Goal: Use online tool/utility: Utilize a website feature to perform a specific function

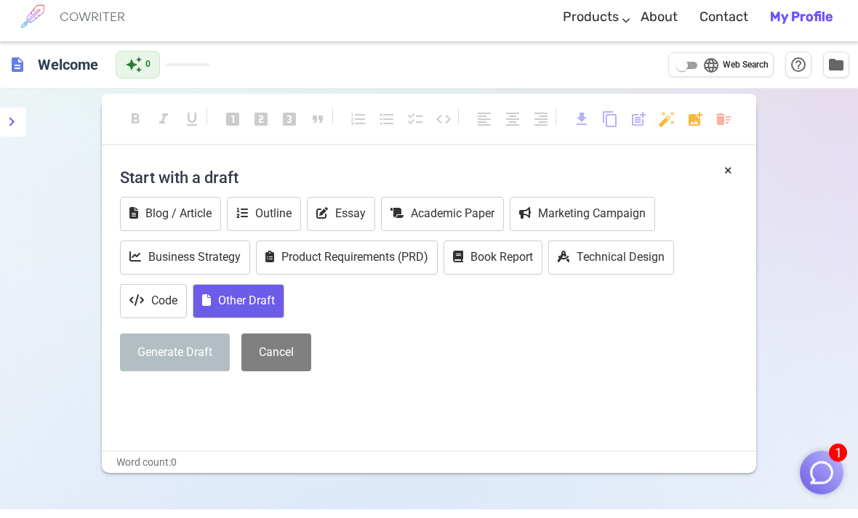
click at [266, 300] on button "Other Draft" at bounding box center [239, 311] width 92 height 34
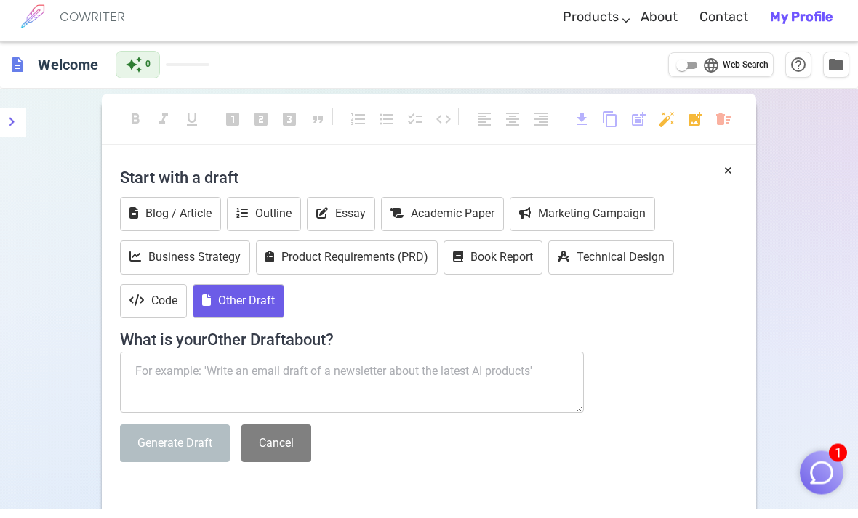
click at [381, 377] on textarea at bounding box center [352, 391] width 464 height 61
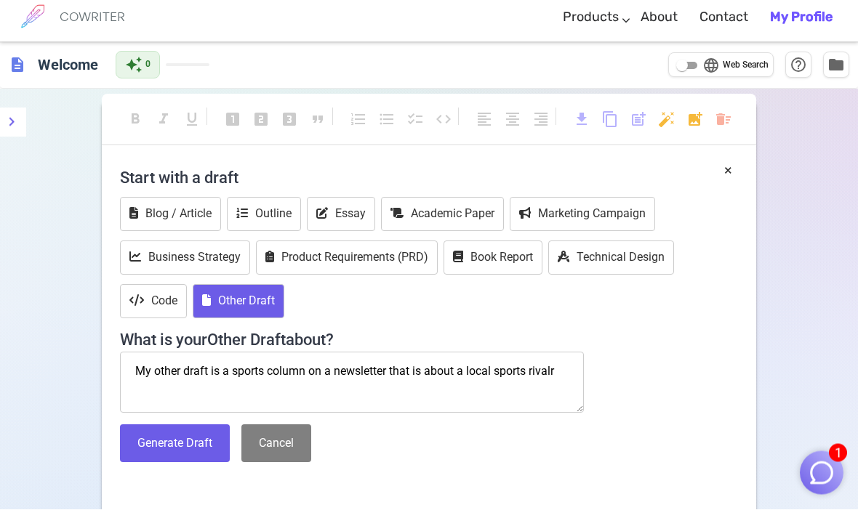
type textarea "My other draft is a sports column on a newsletter that is about a local sports …"
click at [199, 439] on button "Generate Draft" at bounding box center [175, 453] width 110 height 39
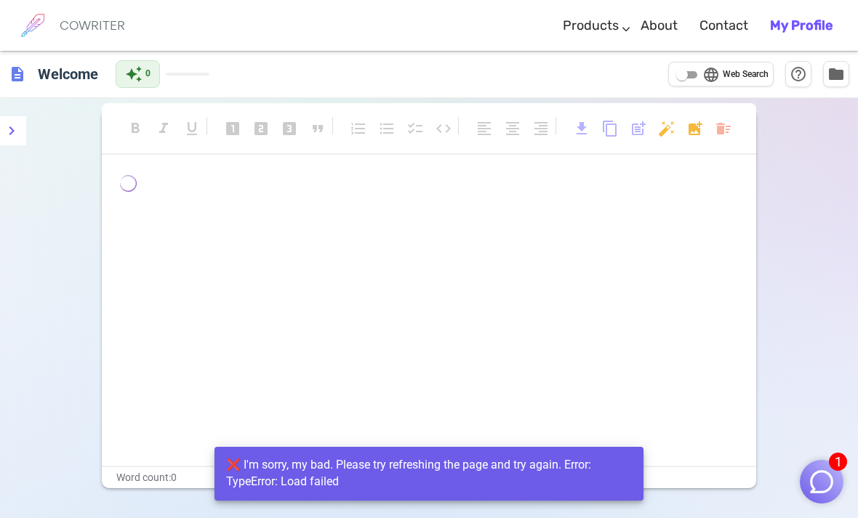
click at [681, 352] on div "﻿ ﻿ ﻿" at bounding box center [429, 320] width 654 height 291
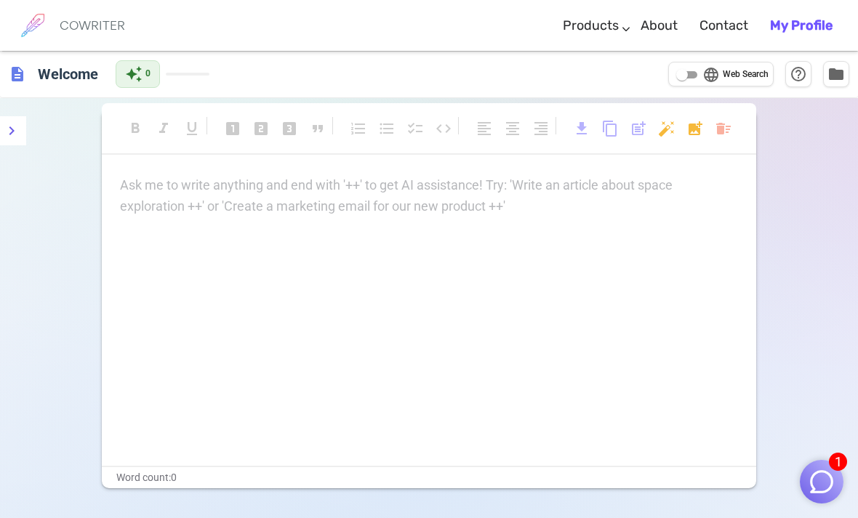
click at [651, 214] on div "Ask me to write anything and end with '++' to get AI assistance! Try: 'Write an…" at bounding box center [429, 195] width 618 height 41
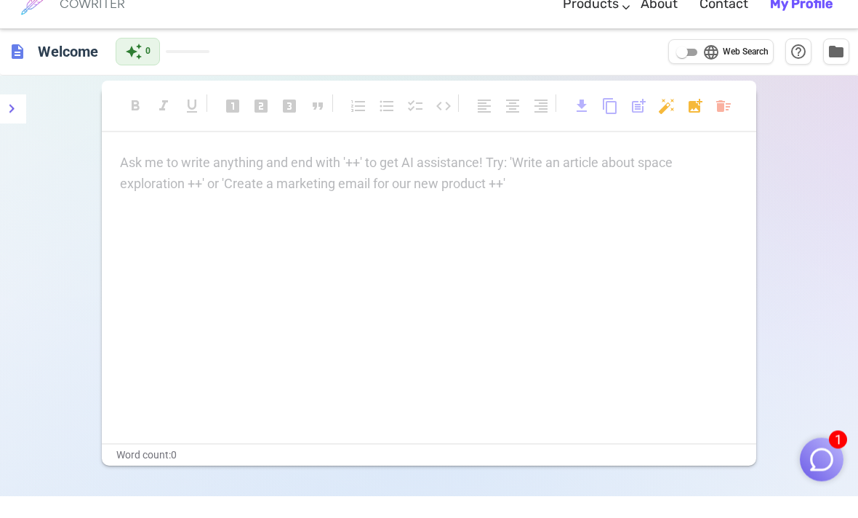
click at [825, 468] on img "button" at bounding box center [822, 482] width 28 height 28
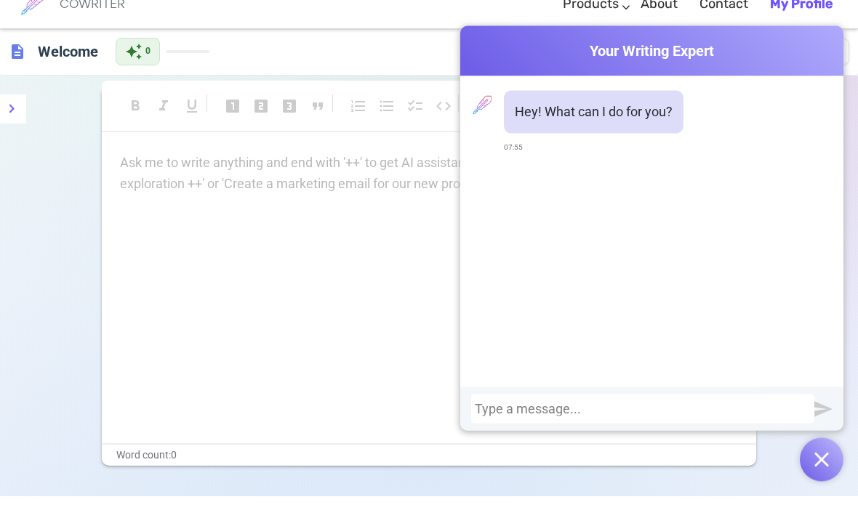
scroll to position [23, 0]
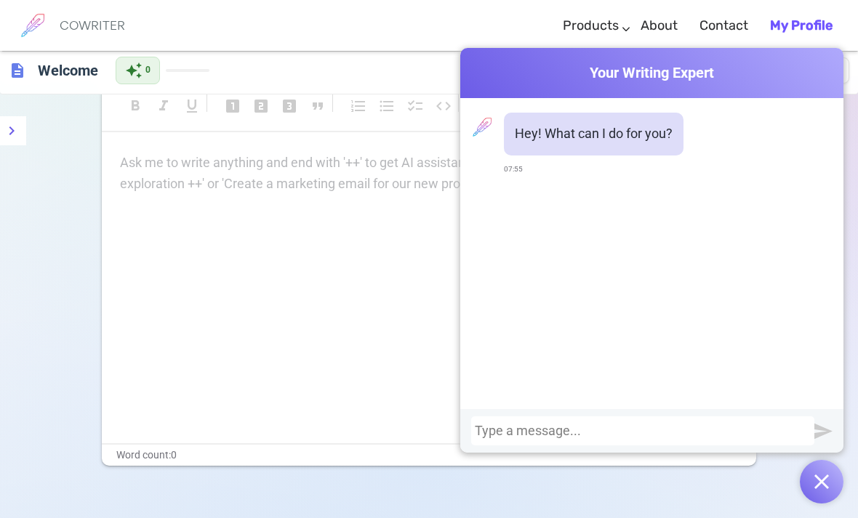
click at [545, 436] on div at bounding box center [643, 431] width 336 height 15
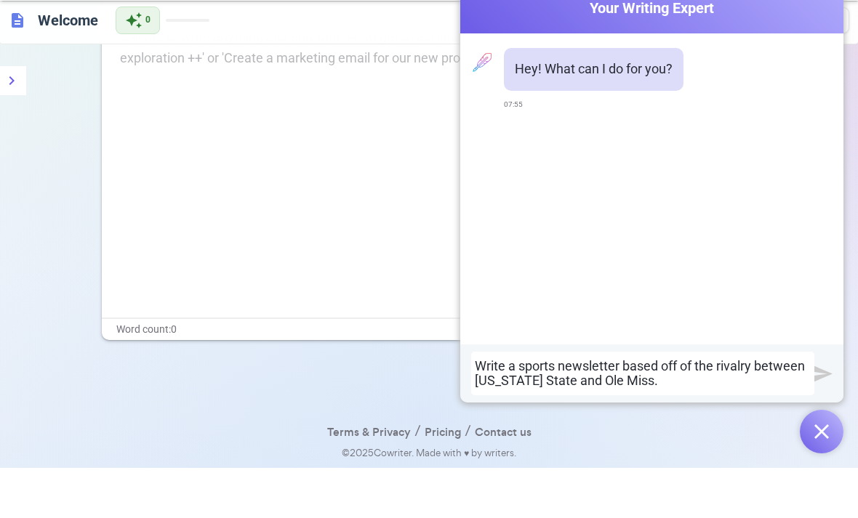
click at [819, 415] on img "submit" at bounding box center [823, 424] width 18 height 18
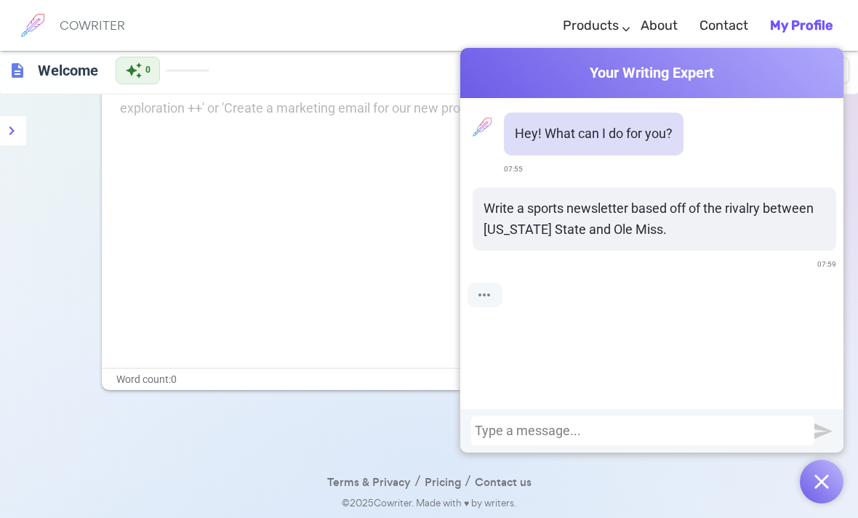
click at [627, 436] on div at bounding box center [643, 431] width 336 height 15
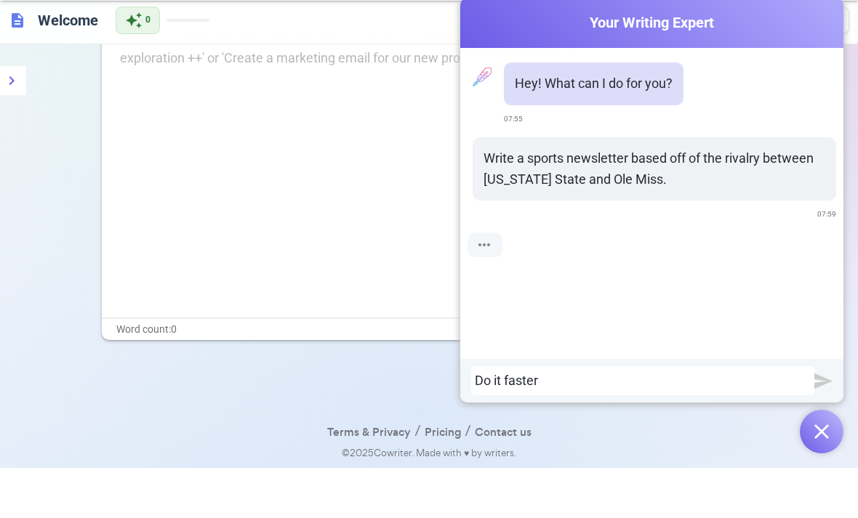
click at [827, 422] on img "submit" at bounding box center [823, 431] width 18 height 18
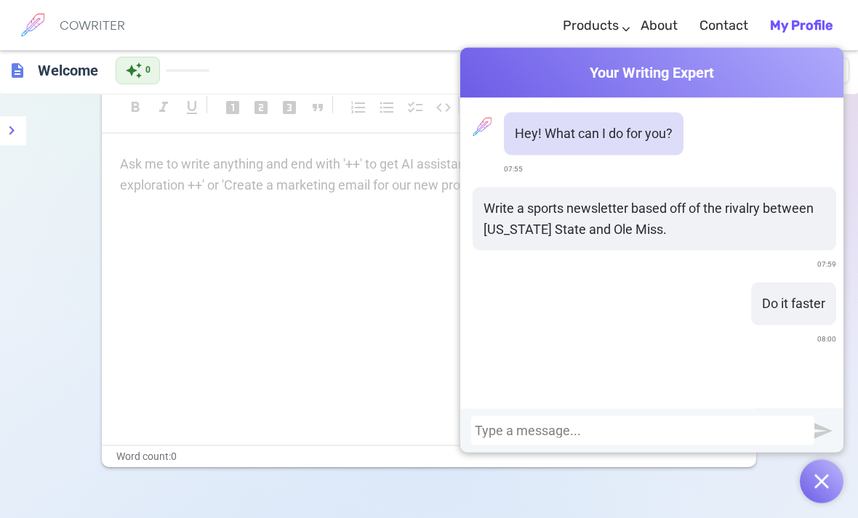
scroll to position [0, 0]
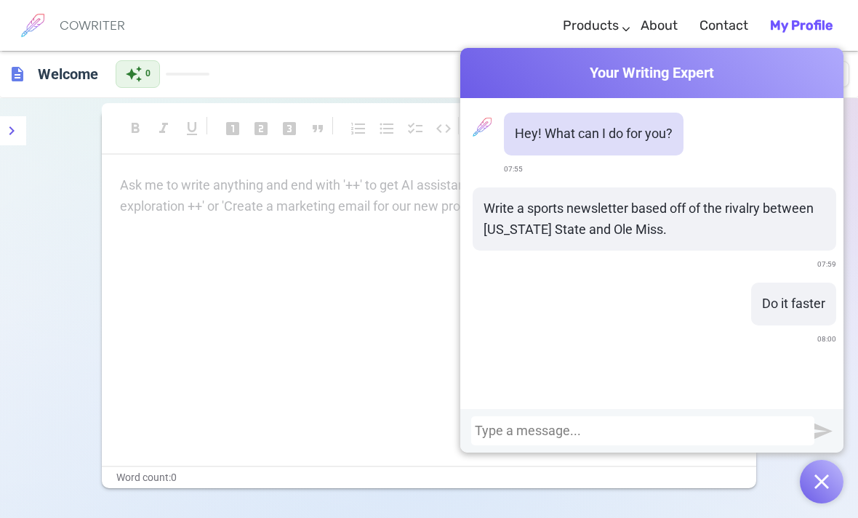
click at [742, 438] on div at bounding box center [643, 431] width 336 height 15
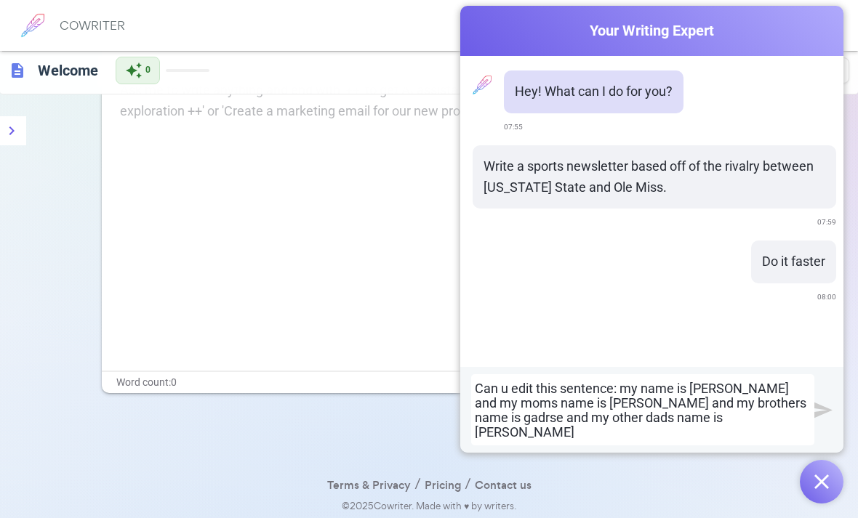
click at [822, 417] on img "submit" at bounding box center [823, 410] width 18 height 18
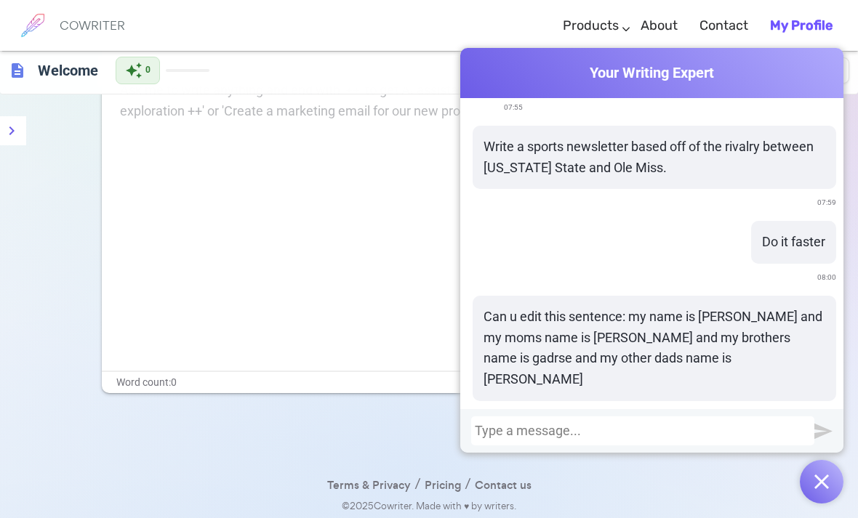
scroll to position [63, 0]
click at [819, 486] on img "button" at bounding box center [821, 482] width 15 height 15
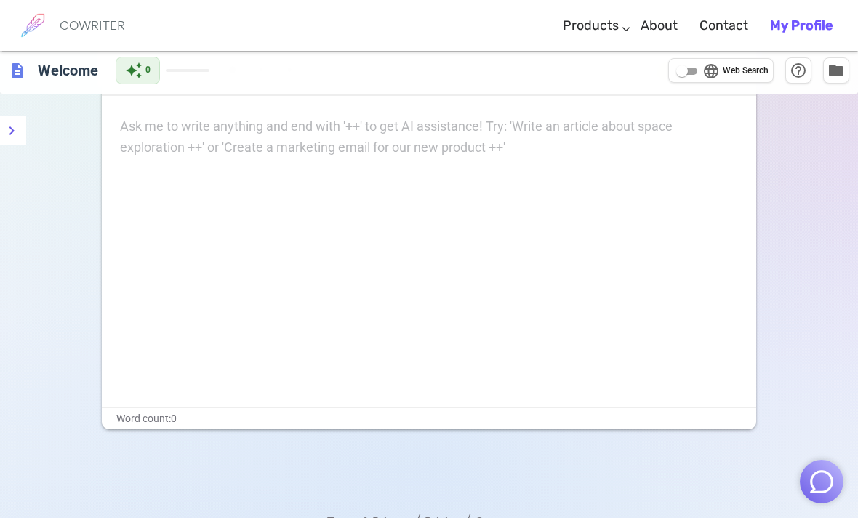
scroll to position [0, 0]
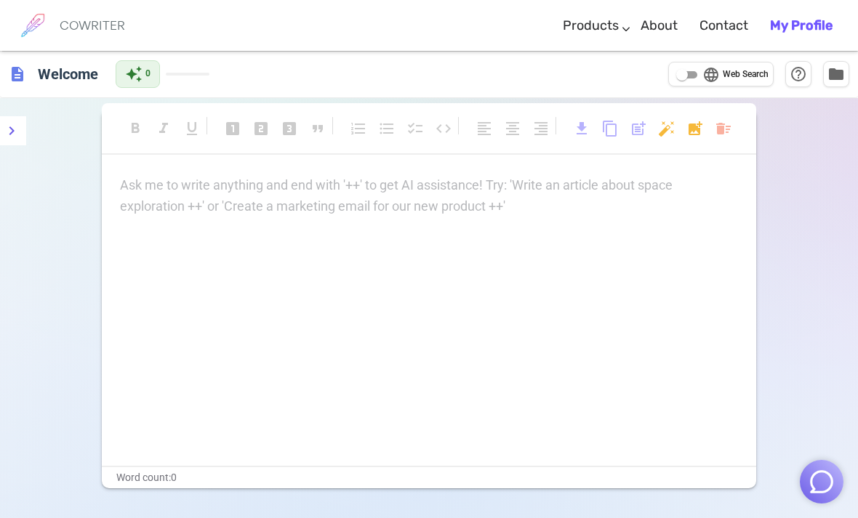
click at [676, 76] on input "language Web Search" at bounding box center [682, 74] width 52 height 17
checkbox input "true"
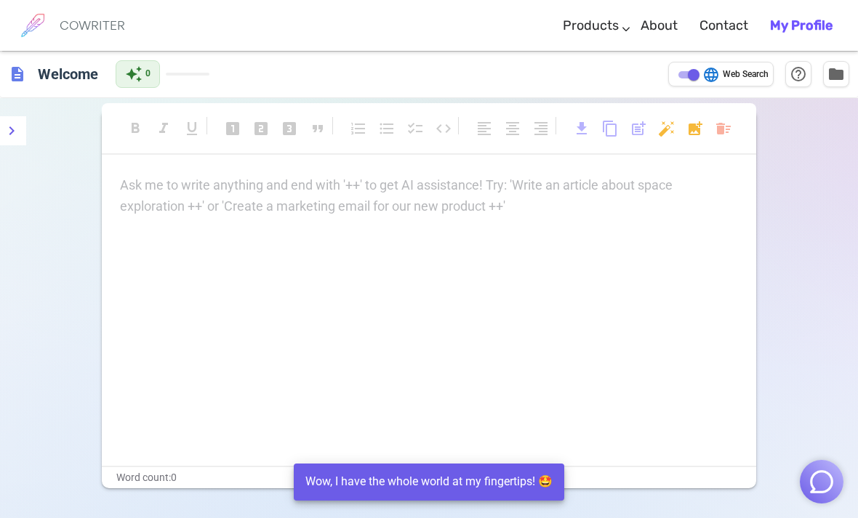
click at [823, 481] on img "button" at bounding box center [822, 482] width 28 height 28
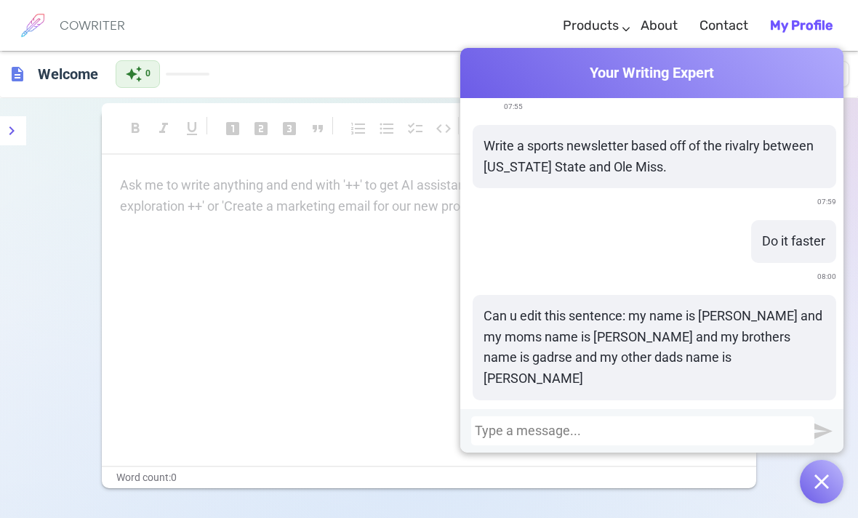
click at [831, 125] on div "Write a sports newsletter based off of the rivalry between Mississippi State an…" at bounding box center [655, 157] width 364 height 64
click at [403, 68] on div "description Welcome auto_awesome 0 language Web Search help_outline folder" at bounding box center [429, 74] width 858 height 47
click at [827, 484] on img "button" at bounding box center [821, 482] width 15 height 15
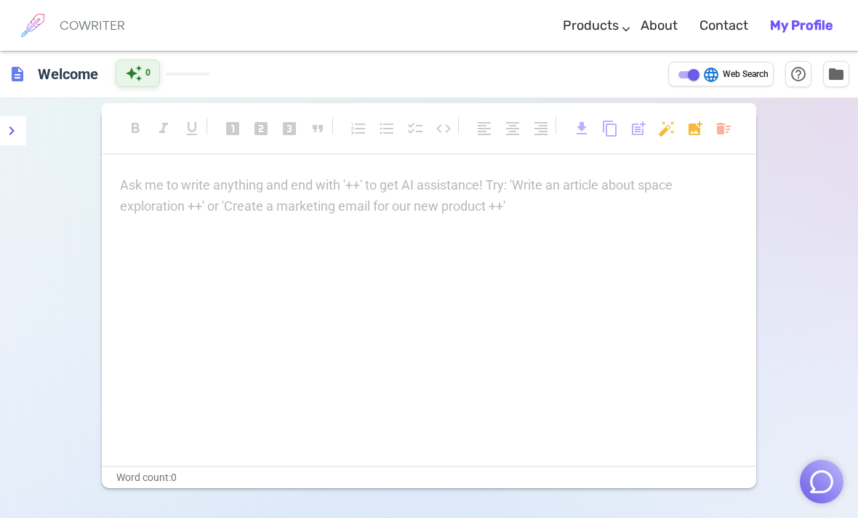
click at [141, 76] on span "auto_awesome" at bounding box center [133, 73] width 17 height 17
click at [33, 79] on h6 "Welcome" at bounding box center [68, 73] width 72 height 29
click at [766, 158] on div "format_bold format_italic format_underlined looks_one looks_two looks_3 format_…" at bounding box center [429, 356] width 858 height 518
click at [834, 79] on span "folder" at bounding box center [835, 73] width 17 height 17
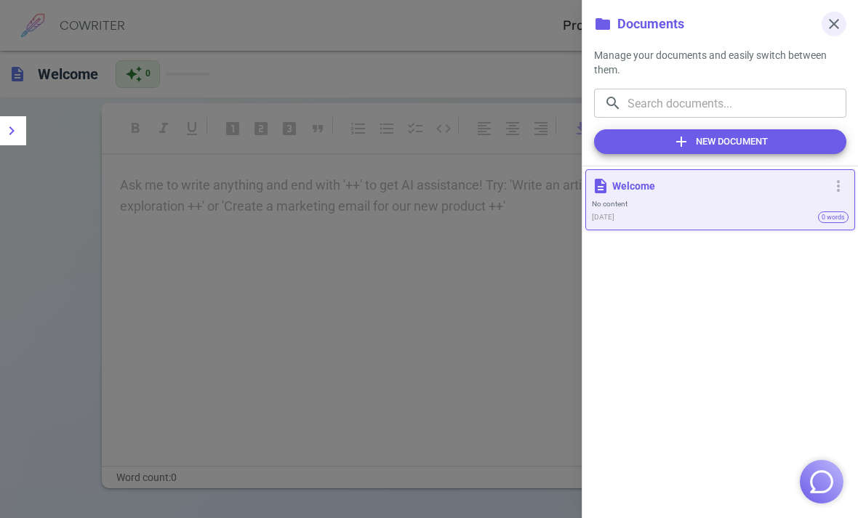
click at [838, 21] on span "close" at bounding box center [833, 23] width 17 height 17
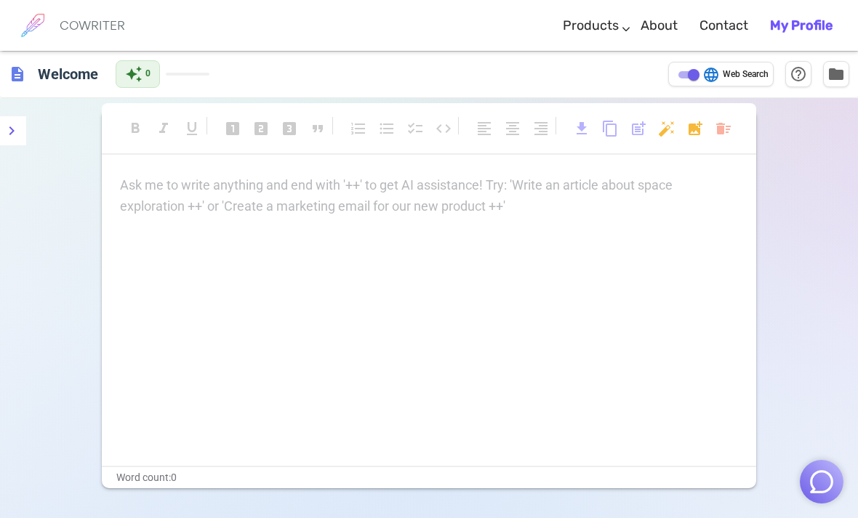
click at [59, 16] on link "COWRITER" at bounding box center [70, 25] width 111 height 51
click at [50, 29] on img at bounding box center [33, 25] width 36 height 36
click at [670, 23] on link "About" at bounding box center [659, 25] width 37 height 43
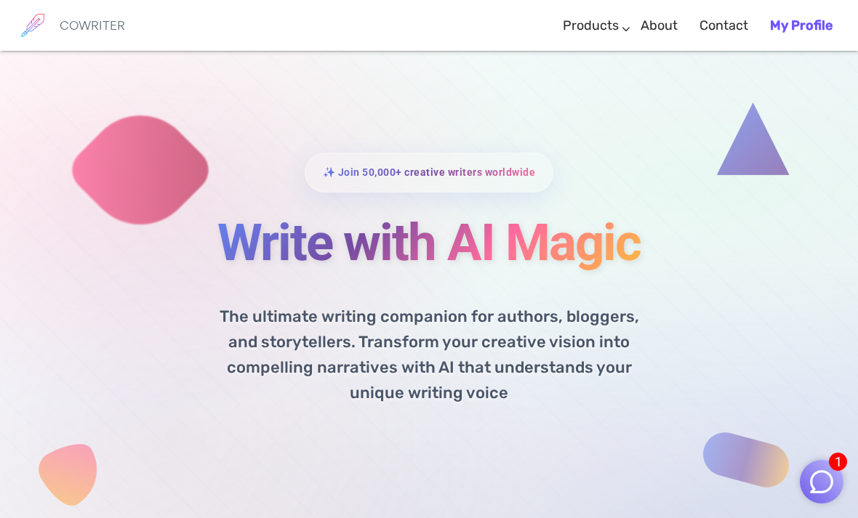
click at [819, 484] on img "button" at bounding box center [822, 482] width 28 height 28
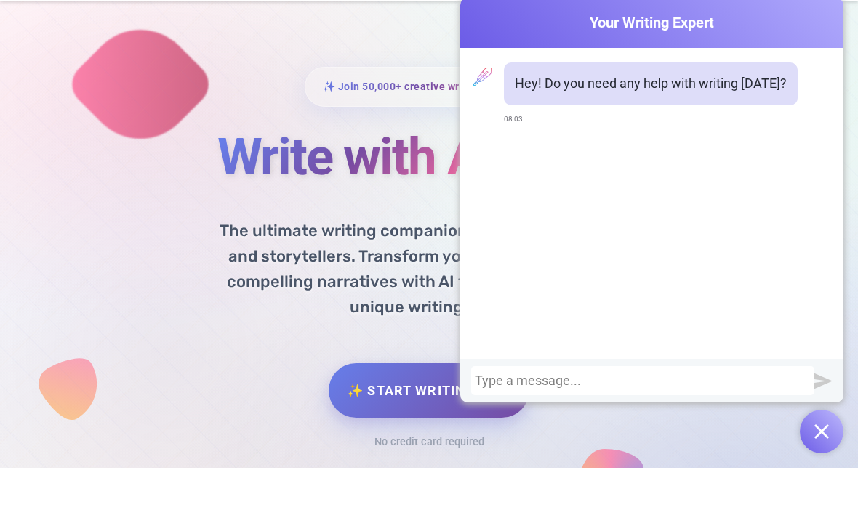
scroll to position [36, 0]
click at [823, 480] on img "button" at bounding box center [821, 482] width 15 height 15
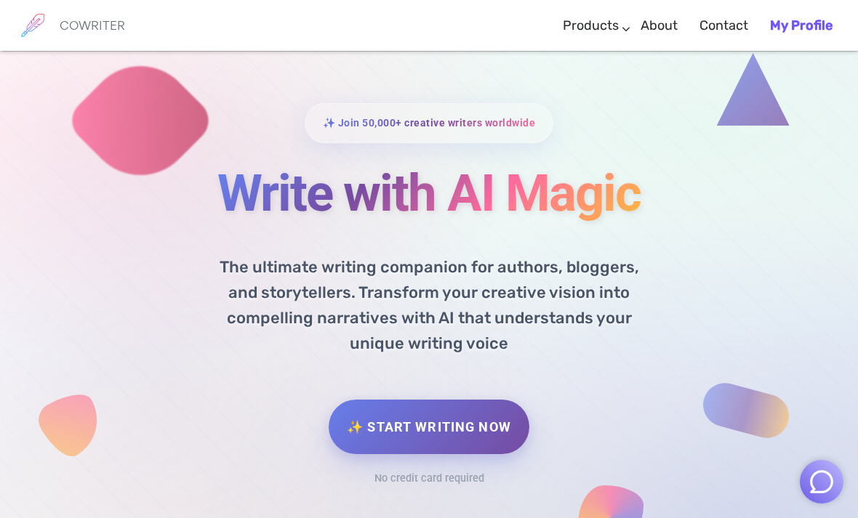
scroll to position [0, 0]
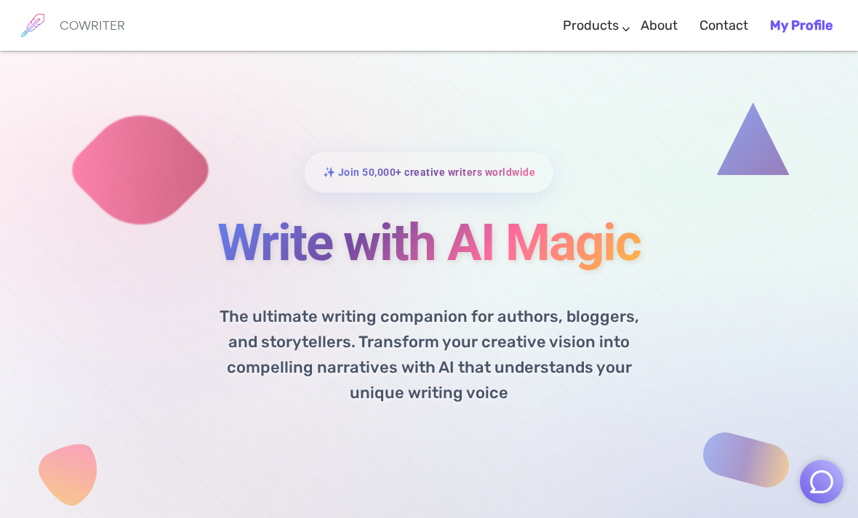
click at [824, 485] on img "button" at bounding box center [822, 482] width 28 height 28
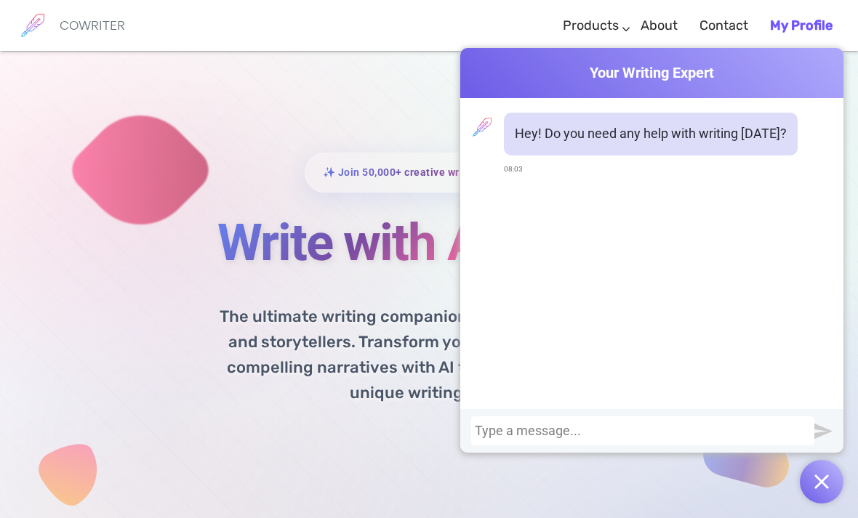
scroll to position [147, 0]
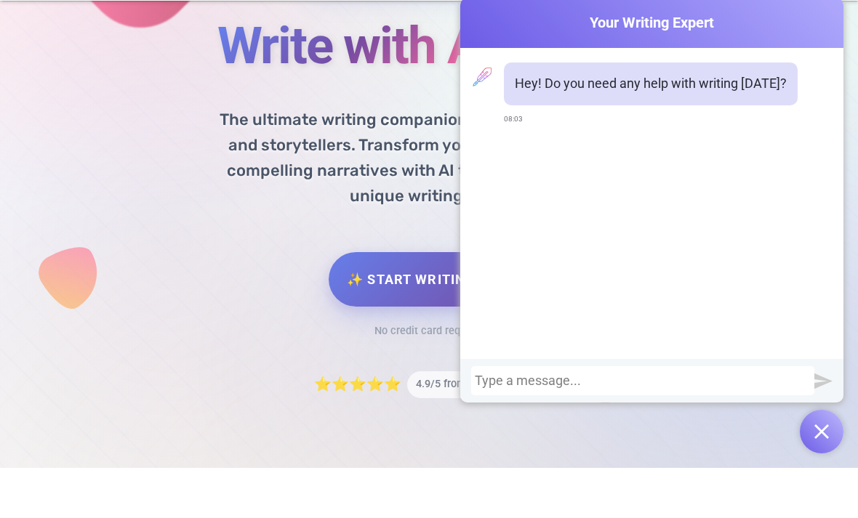
click at [666, 409] on div at bounding box center [651, 431] width 383 height 44
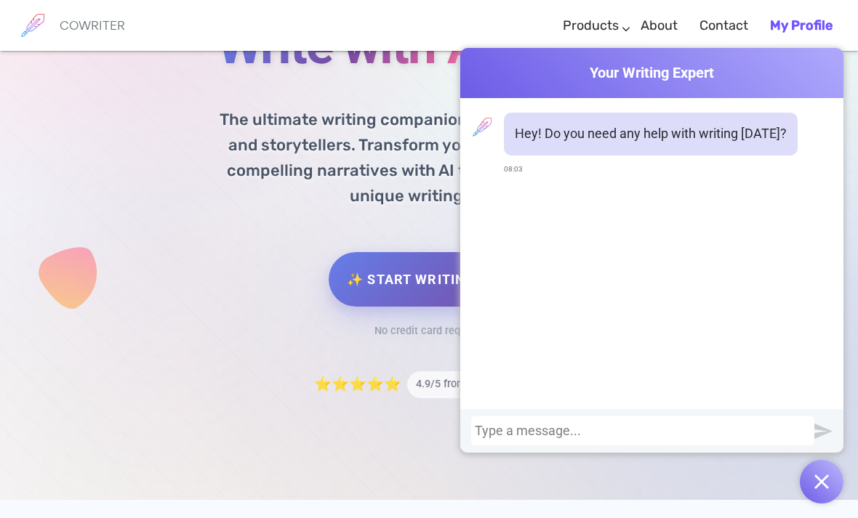
click at [629, 393] on div "Hey! Do you need any help with writing [DATE]? 08:03" at bounding box center [651, 253] width 383 height 311
click at [619, 438] on div at bounding box center [643, 431] width 336 height 15
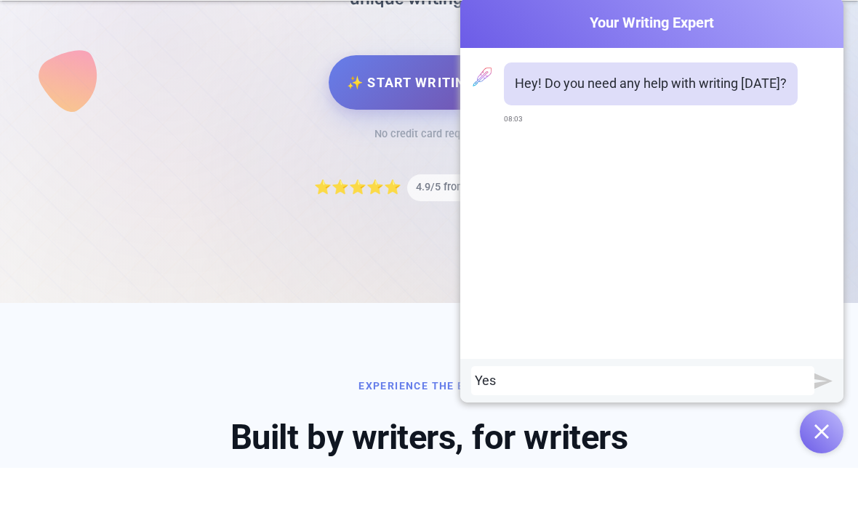
click at [828, 422] on img "submit" at bounding box center [823, 431] width 18 height 18
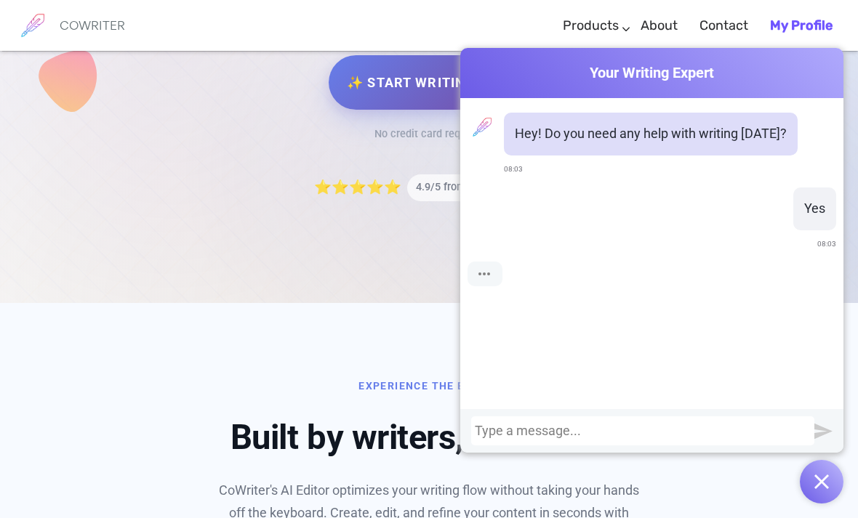
click at [827, 478] on img "button" at bounding box center [821, 482] width 15 height 15
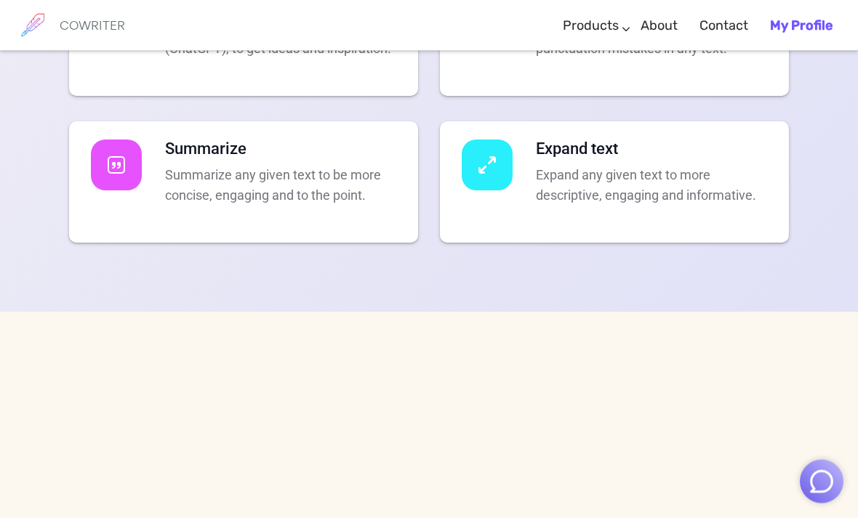
scroll to position [3126, 0]
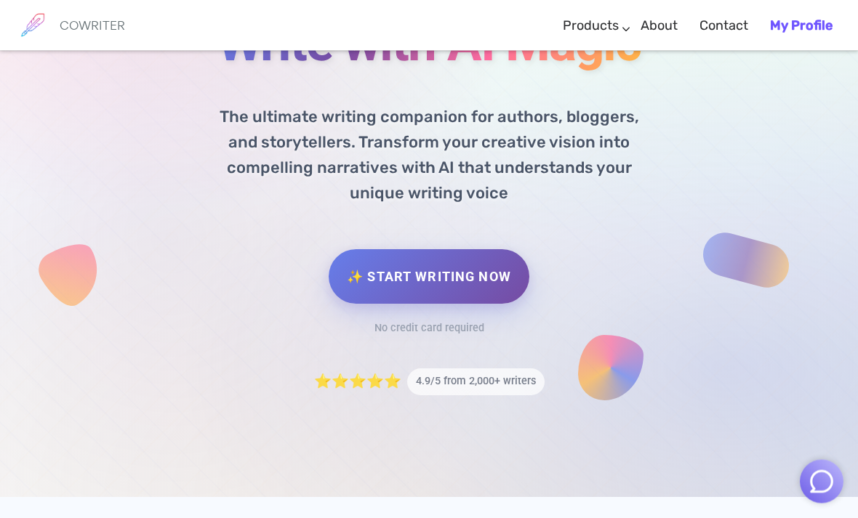
scroll to position [200, 0]
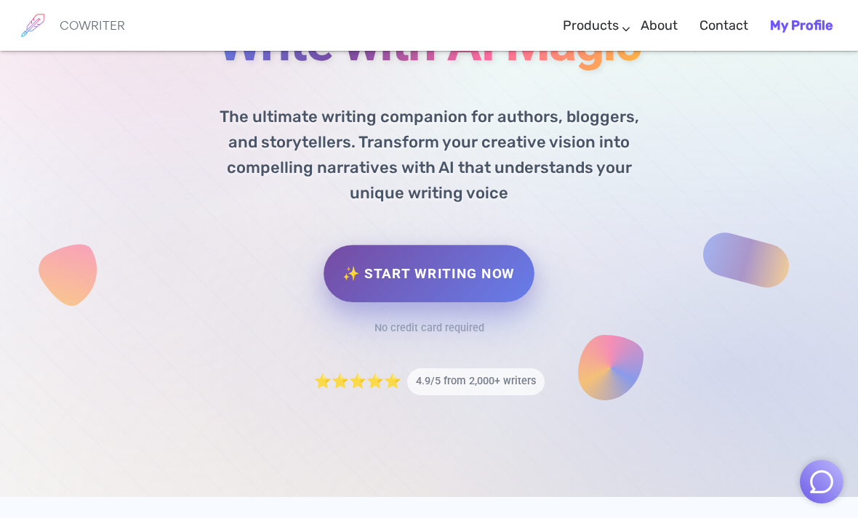
click at [484, 274] on link "✨ Start Writing Now" at bounding box center [429, 274] width 210 height 57
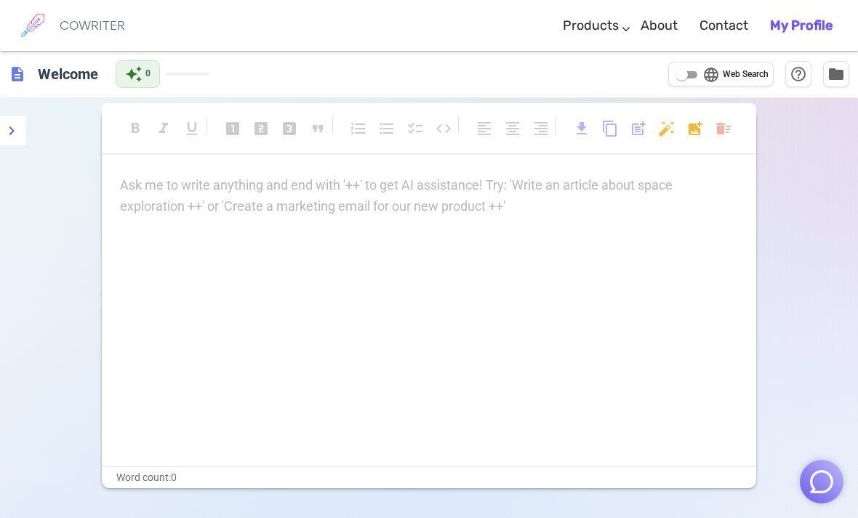
click at [657, 196] on div "Ask me to write anything and end with '++' to get AI assistance! Try: 'Write an…" at bounding box center [429, 195] width 618 height 41
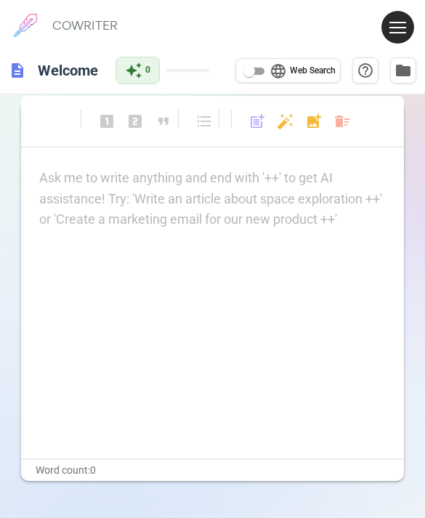
click at [246, 70] on input "language Web Search" at bounding box center [249, 71] width 52 height 17
checkbox input "true"
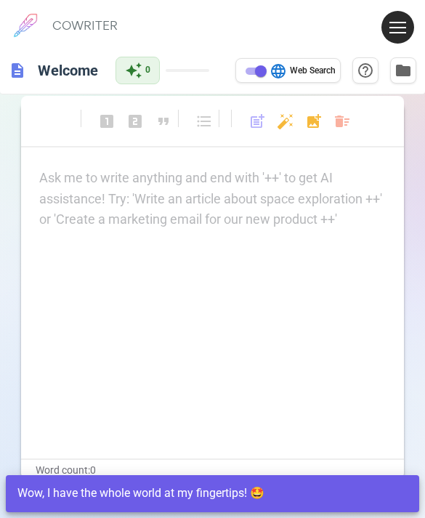
click at [226, 185] on p "Ask me to write anything and end with '++' to get AI assistance! Try: 'Write an…" at bounding box center [212, 178] width 347 height 21
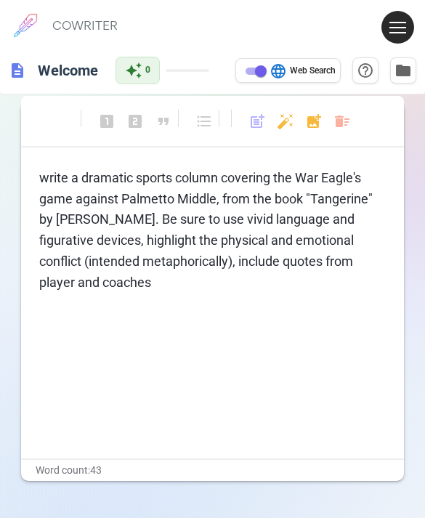
click at [40, 279] on span "write a dramatic sports column covering the War Eagle's game against Palmetto M…" at bounding box center [207, 230] width 337 height 120
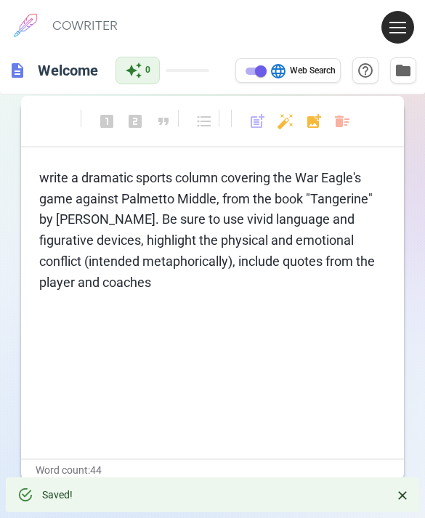
click at [191, 287] on p "write a dramatic sports column covering the War Eagle's game against Palmetto M…" at bounding box center [212, 231] width 347 height 126
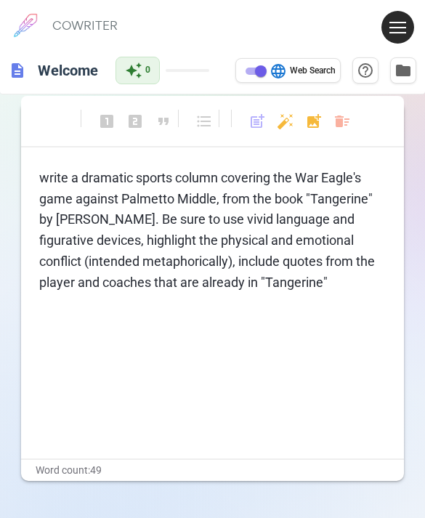
click at [340, 287] on p "write a dramatic sports column covering the War Eagle's game against Palmetto M…" at bounding box center [212, 231] width 347 height 126
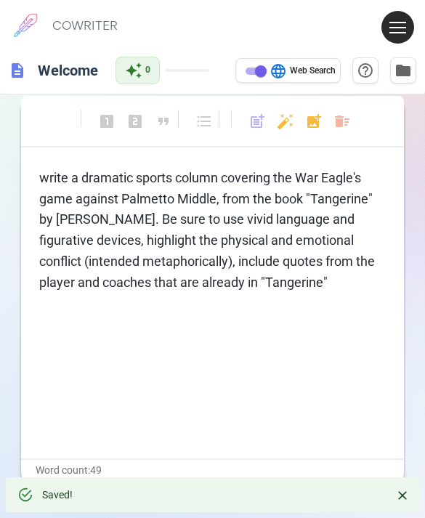
click at [230, 284] on span "write a dramatic sports column covering the War Eagle's game against Palmetto M…" at bounding box center [208, 230] width 339 height 120
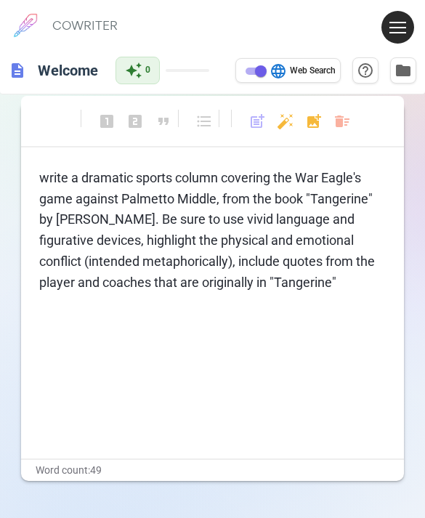
click at [355, 289] on p "write a dramatic sports column covering the War Eagle's game against Palmetto M…" at bounding box center [212, 231] width 347 height 126
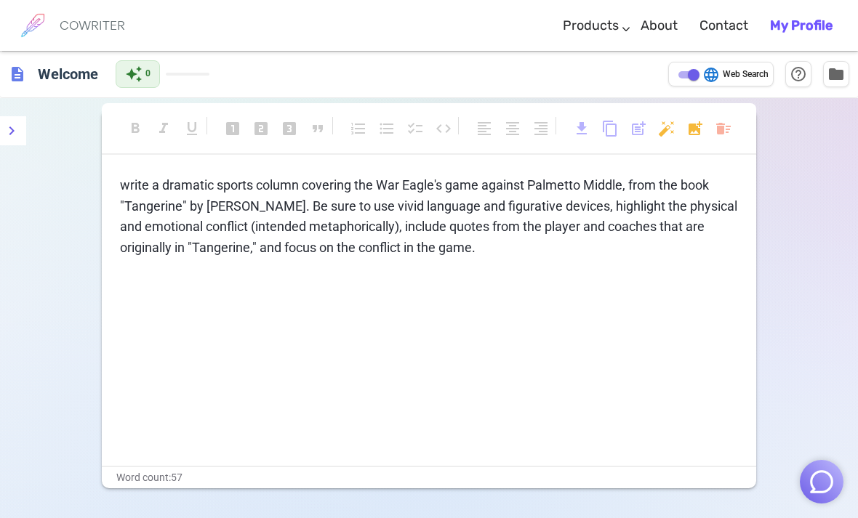
click at [833, 349] on div "format_bold format_italic format_underlined looks_one looks_two looks_3 format_…" at bounding box center [429, 357] width 858 height 518
click at [626, 275] on div "write a dramatic sports column covering the War Eagle's game against Palmetto M…" at bounding box center [429, 320] width 654 height 291
click at [528, 266] on div "write a dramatic sports column covering the War Eagle's game against Palmetto M…" at bounding box center [429, 320] width 654 height 291
click at [476, 254] on p "write a dramatic sports column covering the War Eagle's game against Palmetto M…" at bounding box center [429, 217] width 618 height 84
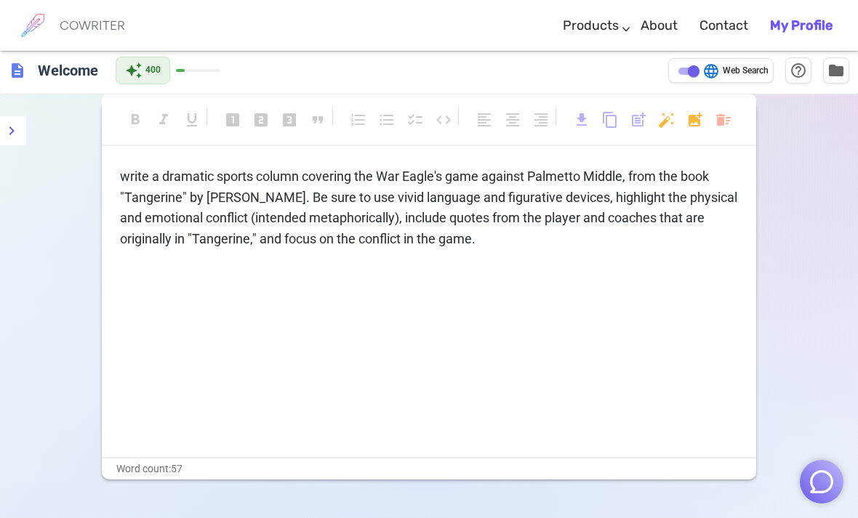
scroll to position [2, 0]
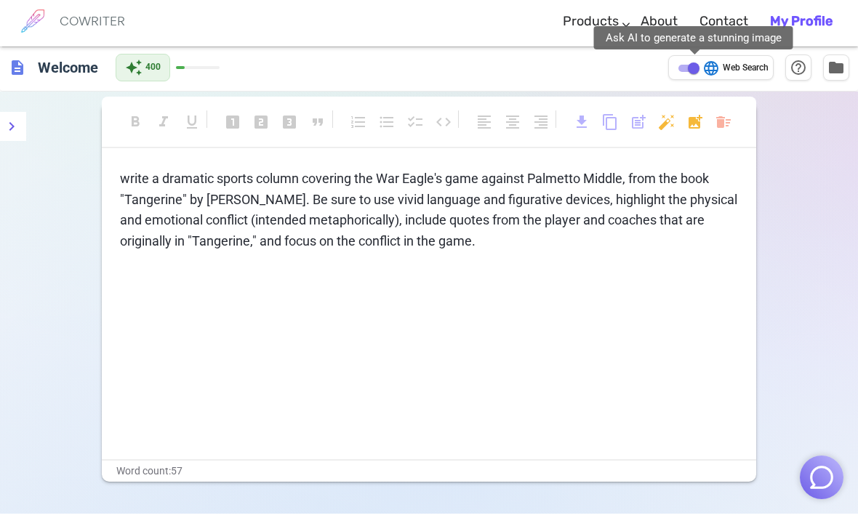
click at [662, 129] on body "COWRITER Products Writing Marketing Emails Images (soon) About Contact My Profi…" at bounding box center [429, 306] width 858 height 617
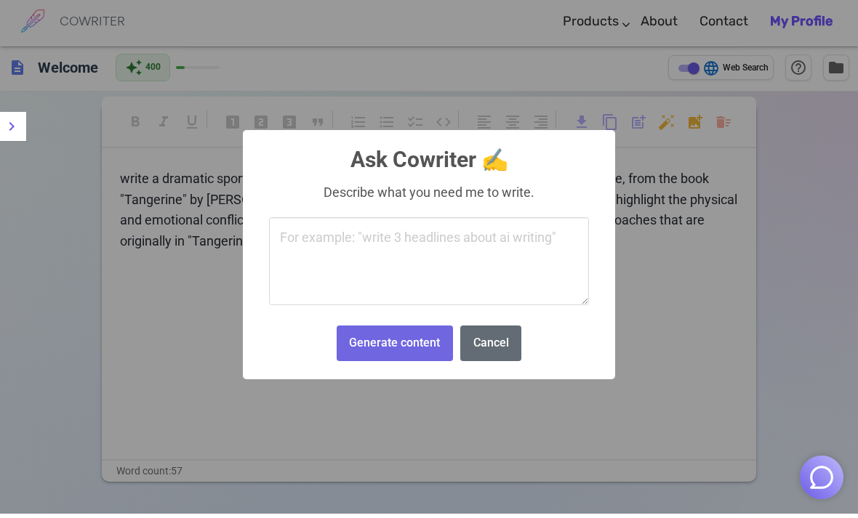
click at [502, 345] on button "Cancel" at bounding box center [490, 348] width 61 height 36
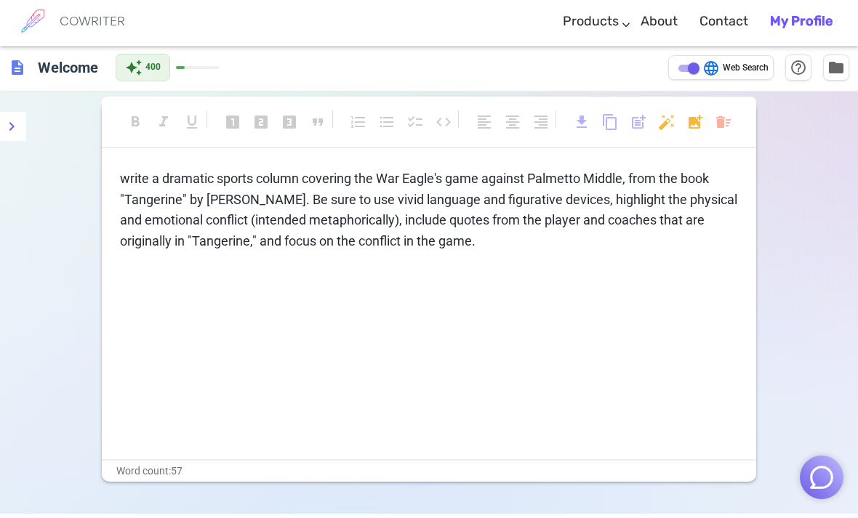
click at [661, 128] on body "COWRITER Products Writing Marketing Emails Images (soon) About Contact My Profi…" at bounding box center [429, 306] width 858 height 617
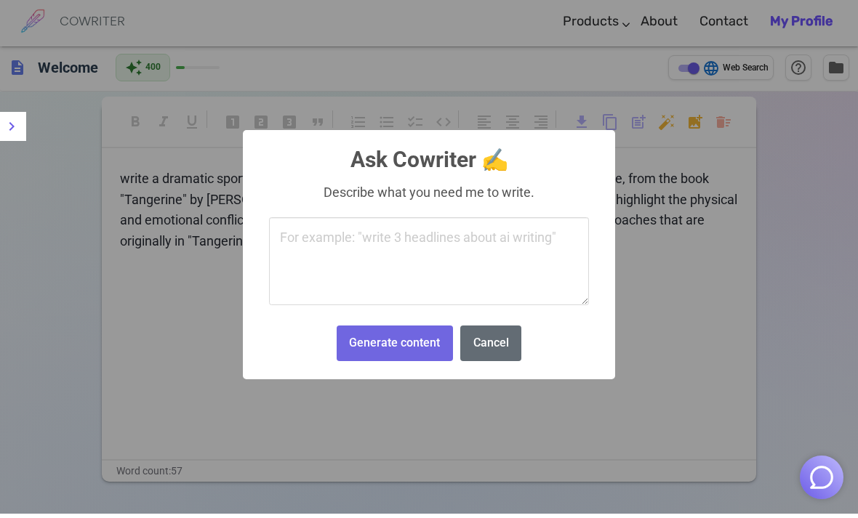
click at [503, 348] on button "Cancel" at bounding box center [490, 348] width 61 height 36
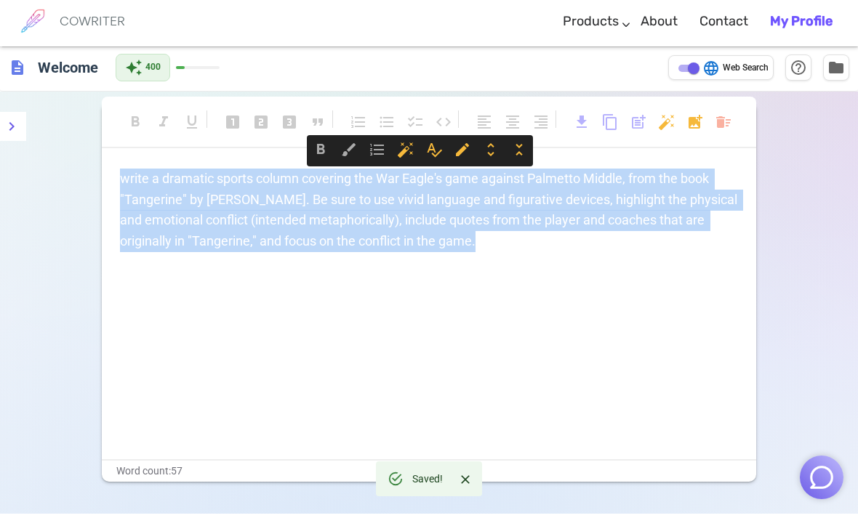
copy span "write a dramatic sports column covering the War Eagle's game against Palmetto M…"
click at [402, 155] on span "auto_fix_high" at bounding box center [405, 153] width 17 height 17
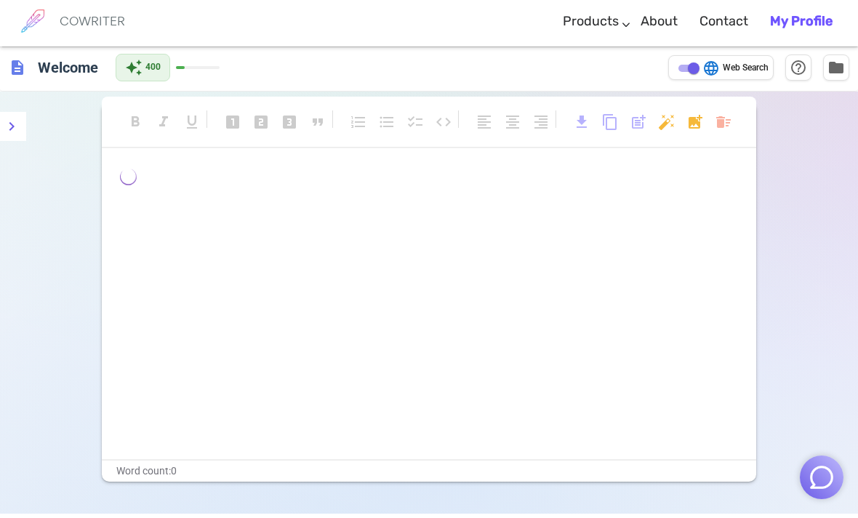
click at [673, 118] on body "COWRITER Products Writing Marketing Emails Images (soon) About Contact My Profi…" at bounding box center [429, 306] width 858 height 617
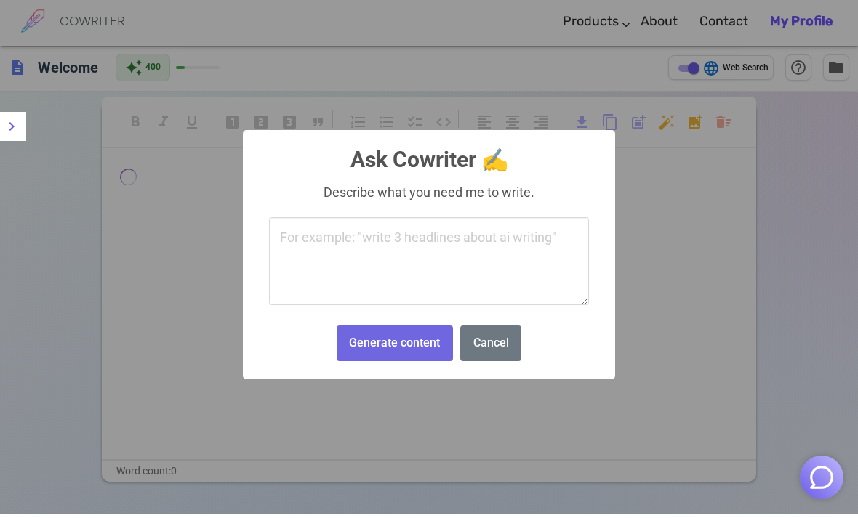
click at [508, 240] on textarea at bounding box center [429, 266] width 320 height 89
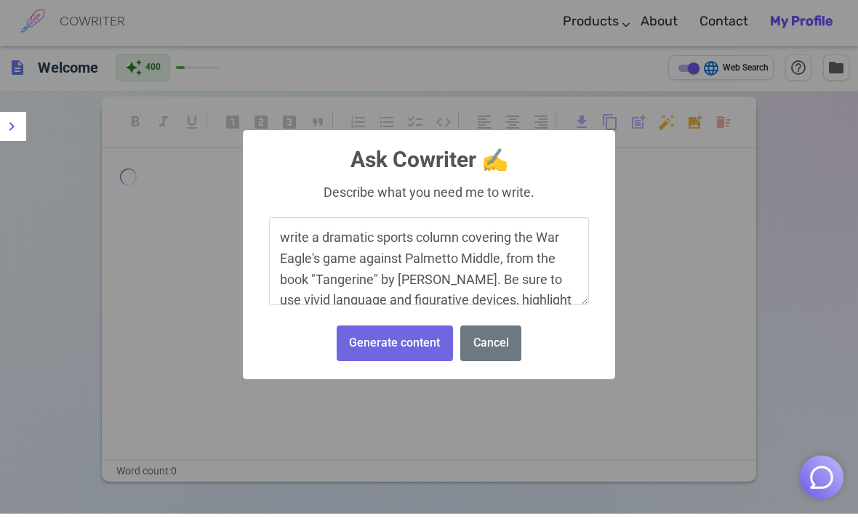
scroll to position [95, 0]
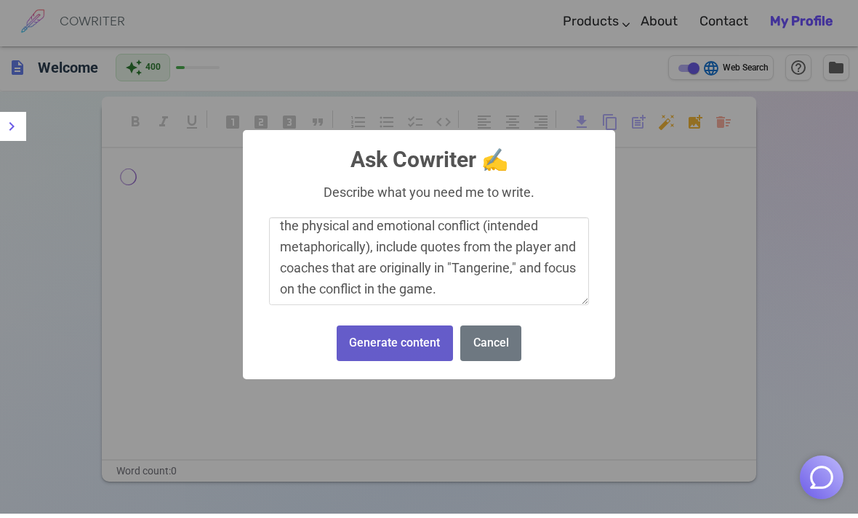
type textarea "write a dramatic sports column covering the War Eagle's game against Palmetto M…"
click at [424, 348] on button "Generate content" at bounding box center [395, 348] width 116 height 36
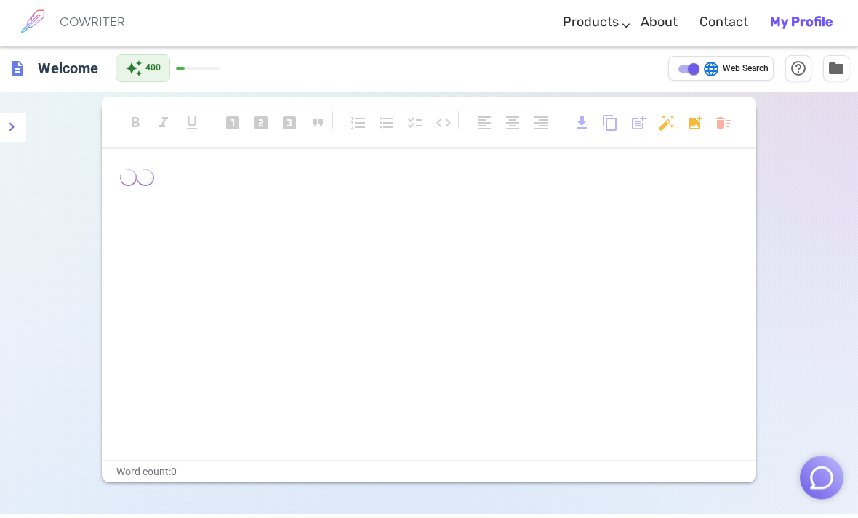
scroll to position [0, 0]
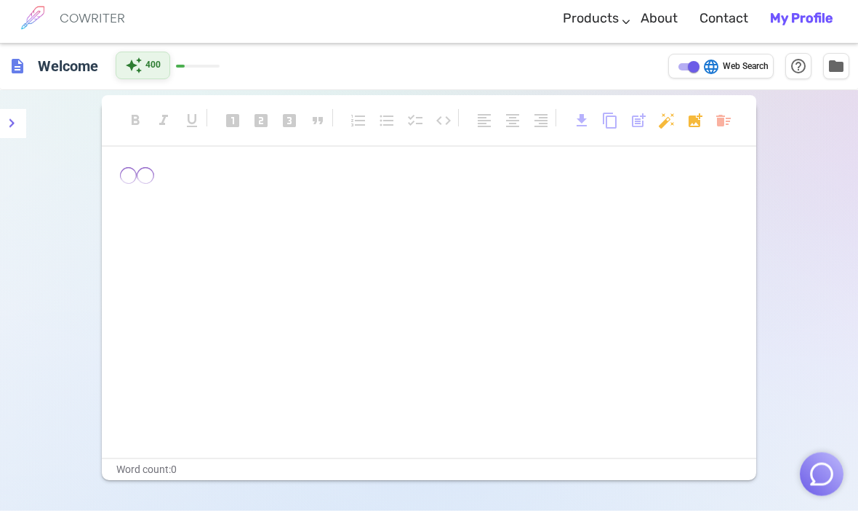
click at [147, 60] on div "auto_awesome 400" at bounding box center [143, 74] width 55 height 28
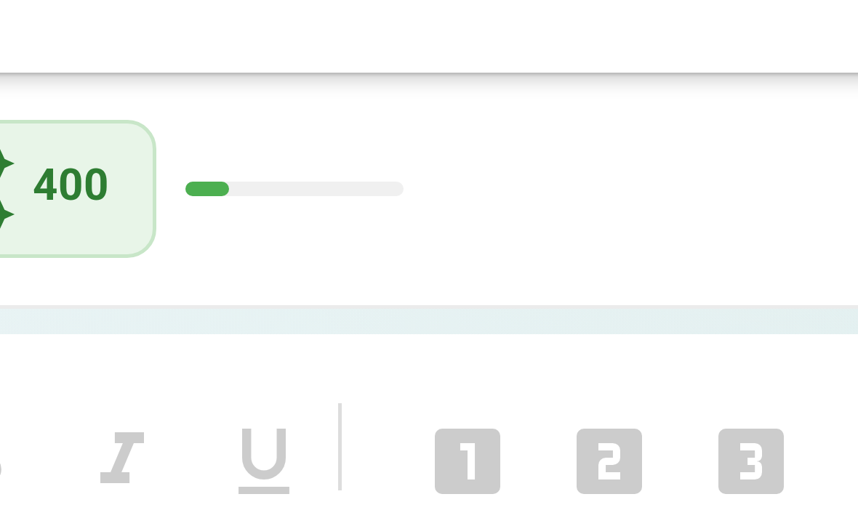
click at [116, 60] on div "auto_awesome 400" at bounding box center [168, 74] width 104 height 28
click at [141, 73] on span at bounding box center [163, 74] width 44 height 3
click at [116, 60] on div "auto_awesome 400" at bounding box center [143, 74] width 55 height 28
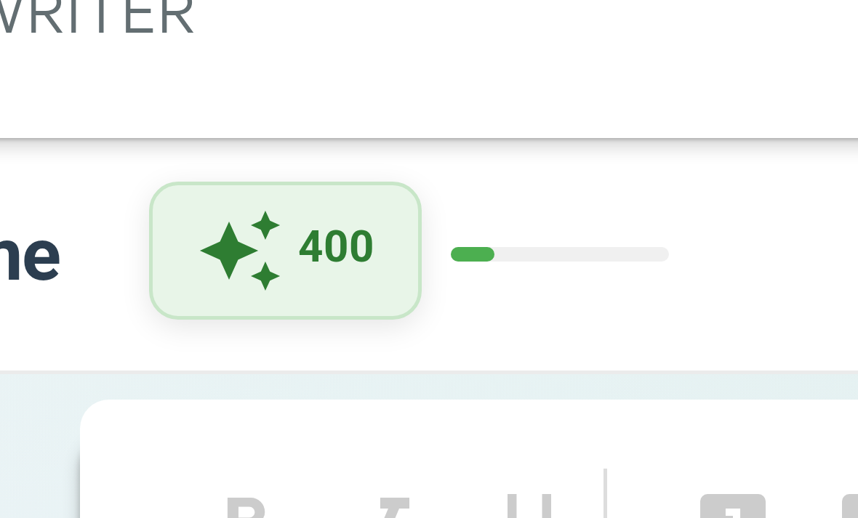
click at [145, 66] on span "400" at bounding box center [152, 73] width 15 height 15
click at [116, 60] on div "auto_awesome 400" at bounding box center [143, 74] width 55 height 28
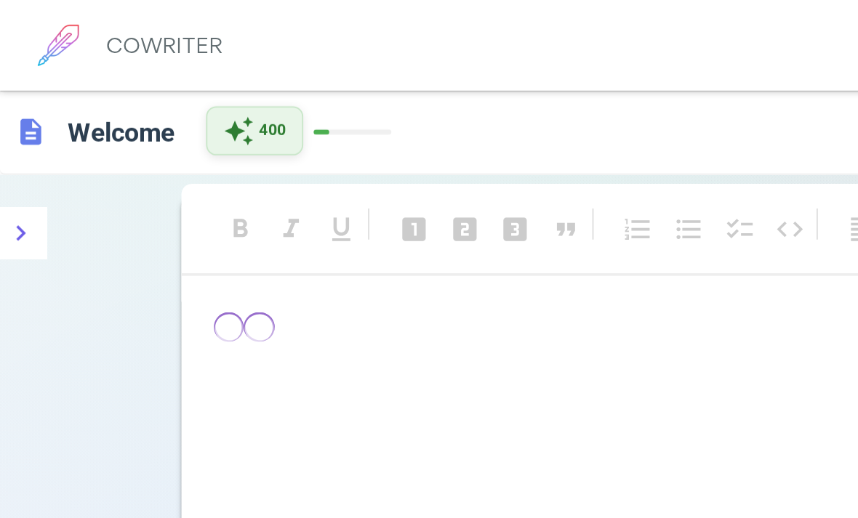
click at [160, 75] on span "400" at bounding box center [152, 73] width 15 height 15
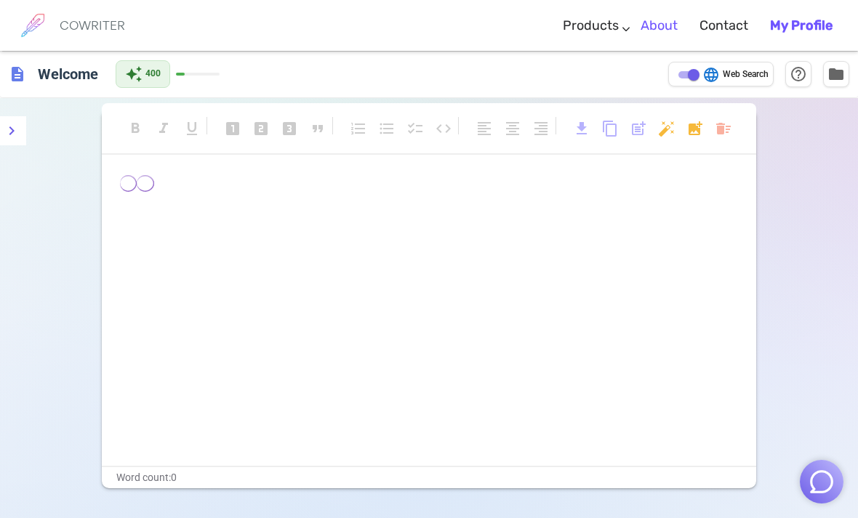
click at [673, 18] on link "About" at bounding box center [659, 25] width 37 height 43
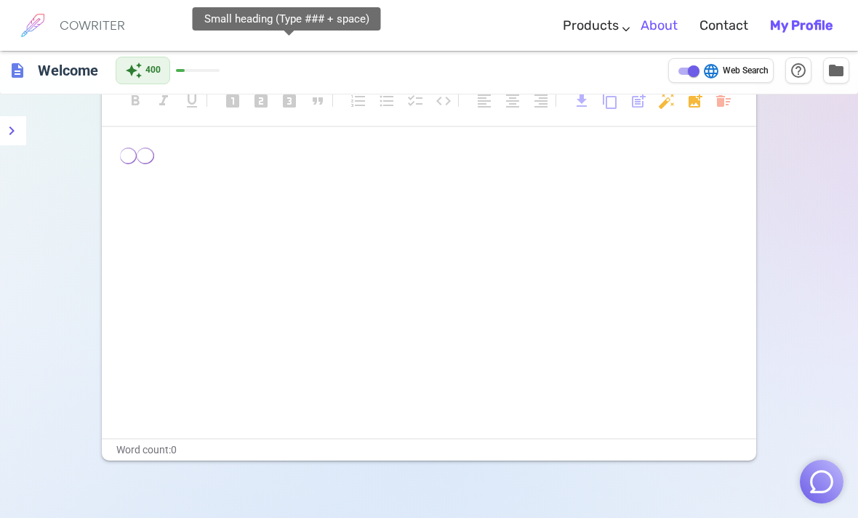
scroll to position [30, 0]
